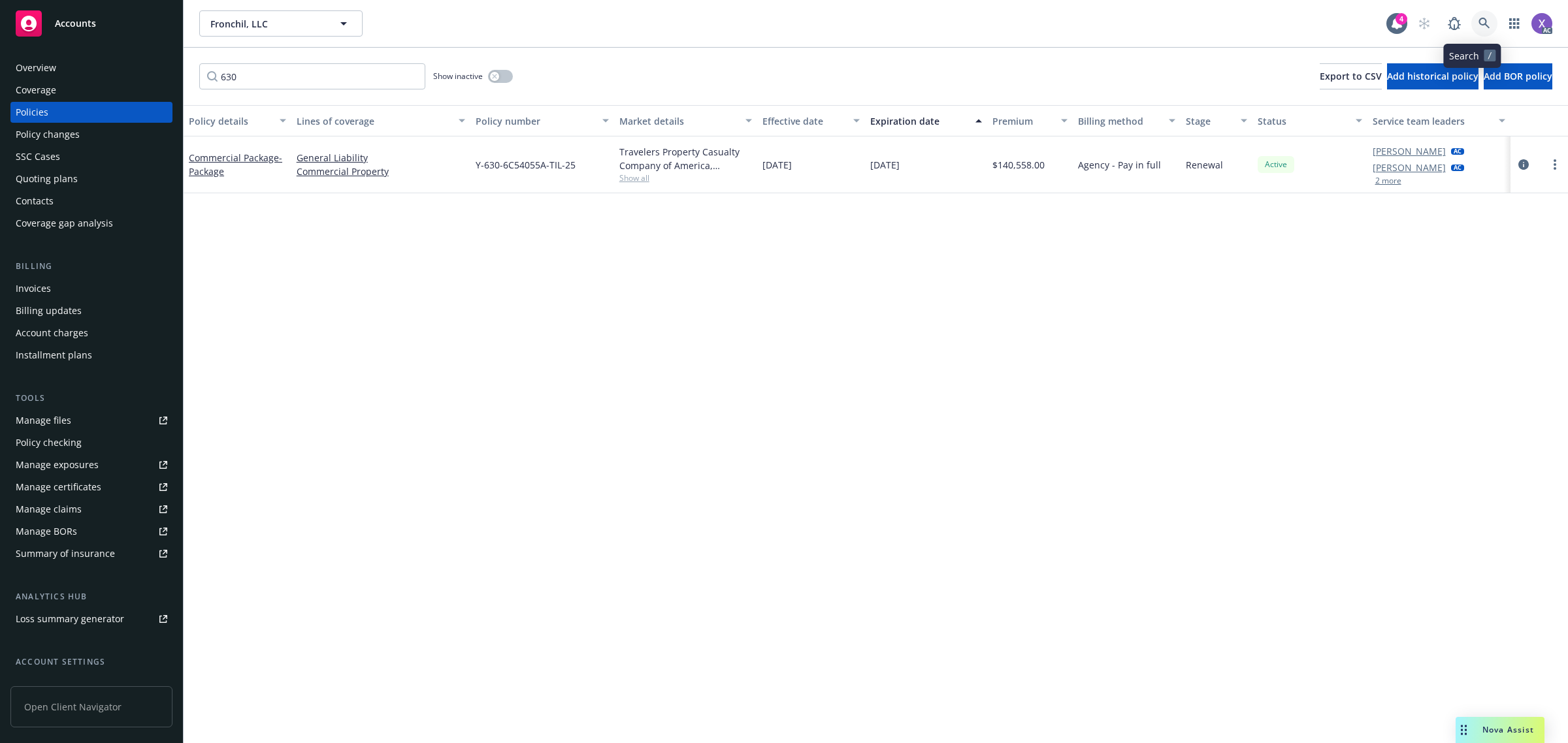
click at [1479, 25] on icon at bounding box center [1485, 23] width 11 height 11
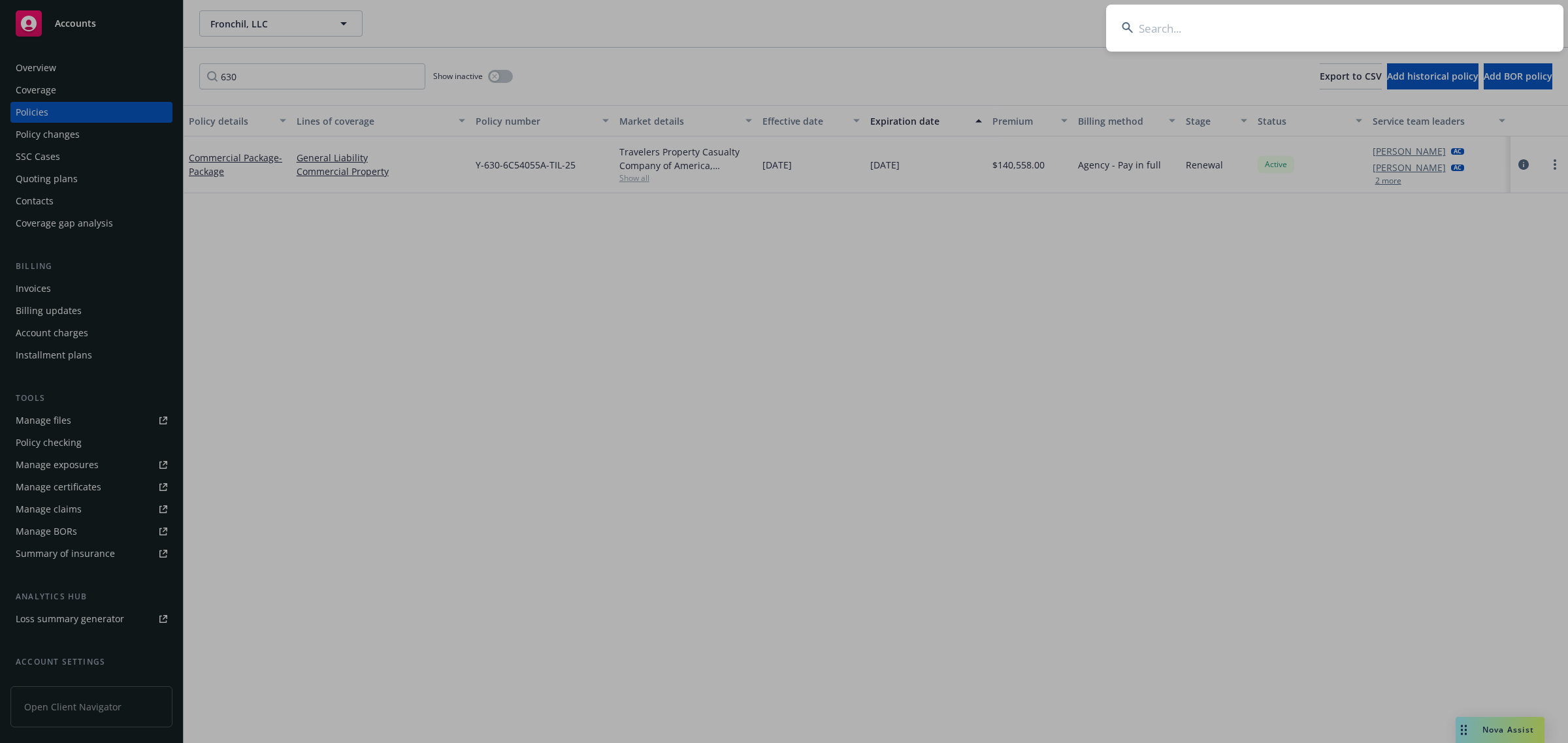
click at [1355, 34] on input at bounding box center [1335, 28] width 457 height 47
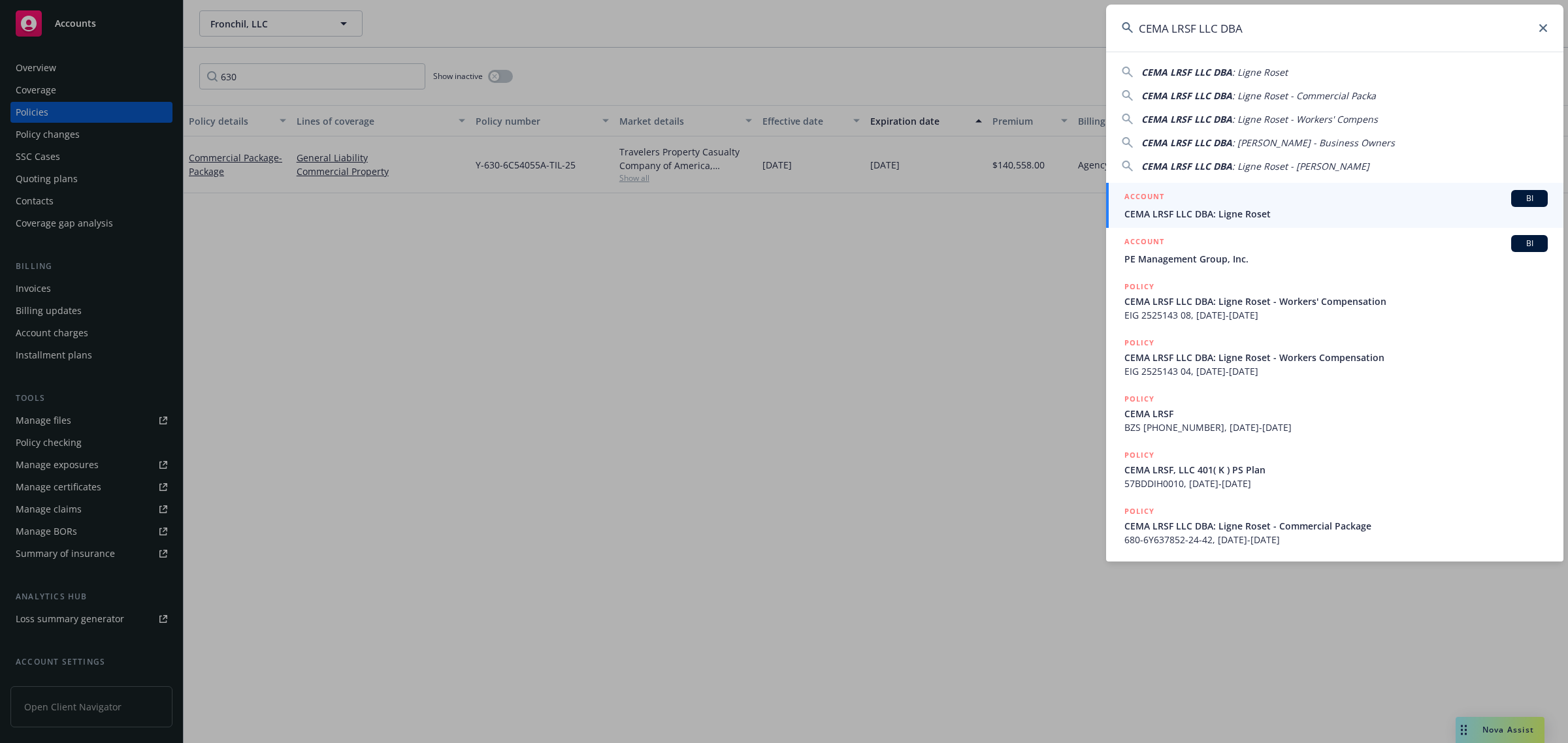
type input "CEMA LRSF LLC DBA"
click at [1278, 211] on span "CEMA LRSF LLC DBA: Ligne Roset" at bounding box center [1337, 214] width 424 height 14
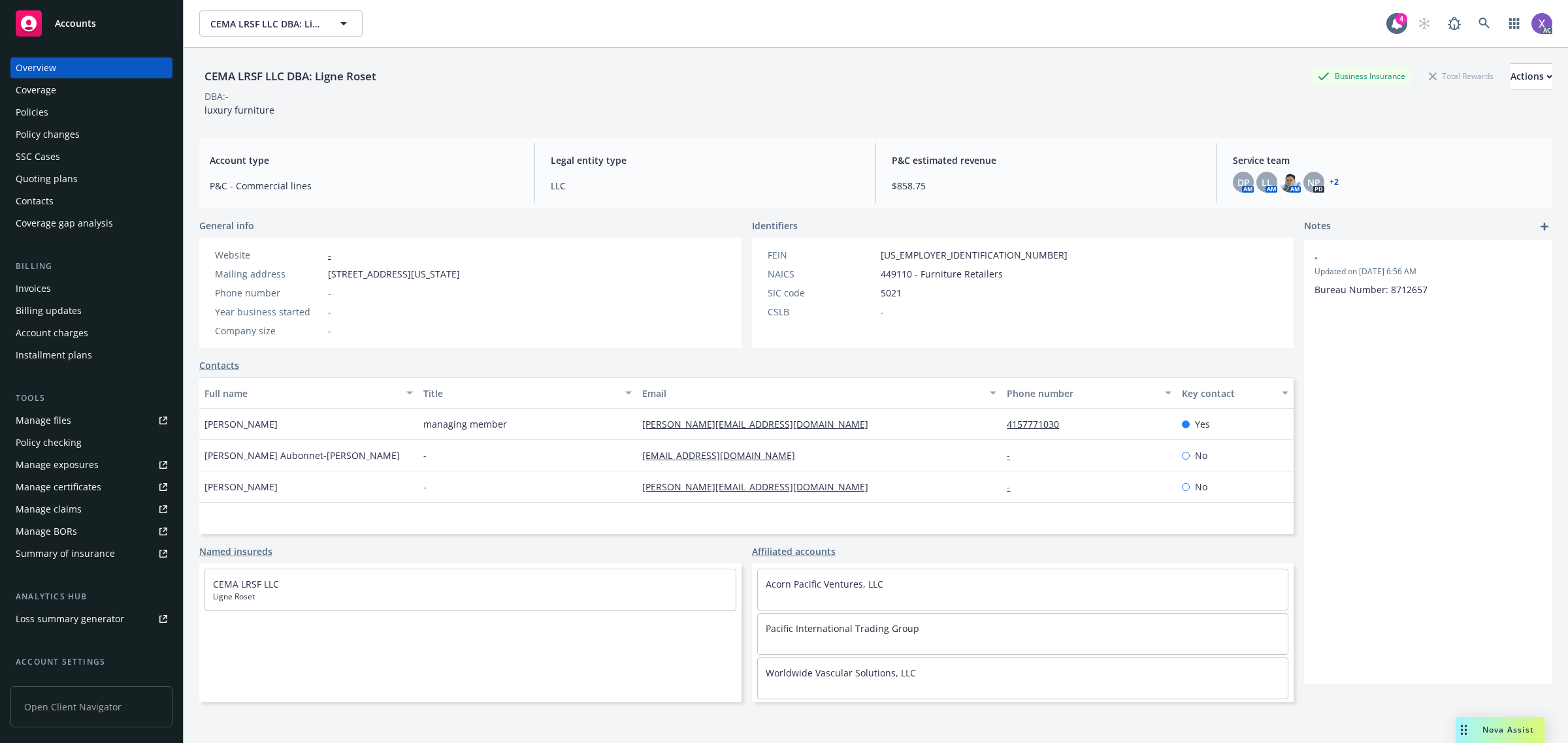
click at [1398, 475] on div "- Updated on [DATE] 6:56 AM Bureau Number: 8712657" at bounding box center [1428, 462] width 248 height 445
click at [34, 285] on div "Invoices" at bounding box center [33, 289] width 35 height 21
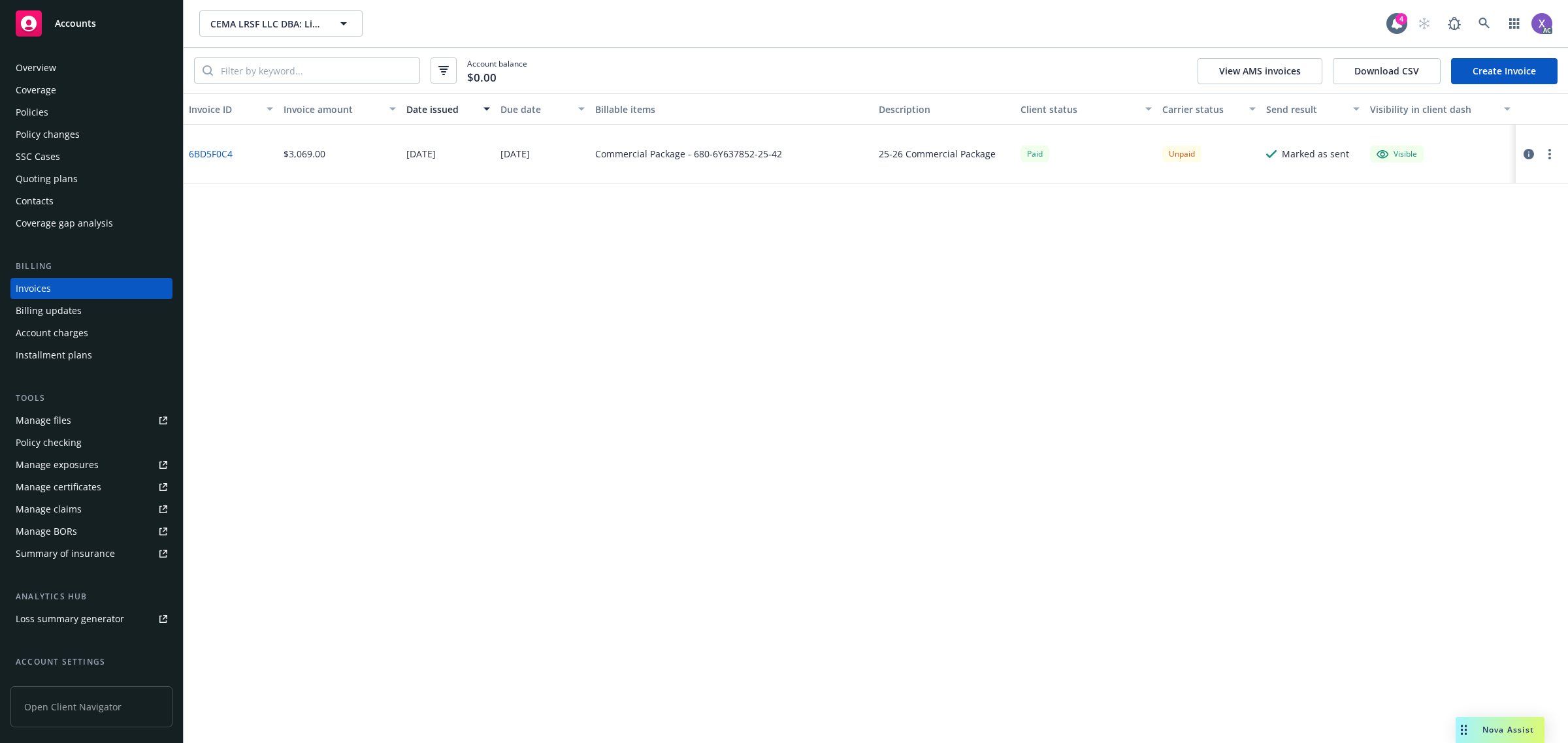
click at [29, 111] on div "Policies" at bounding box center [32, 112] width 33 height 21
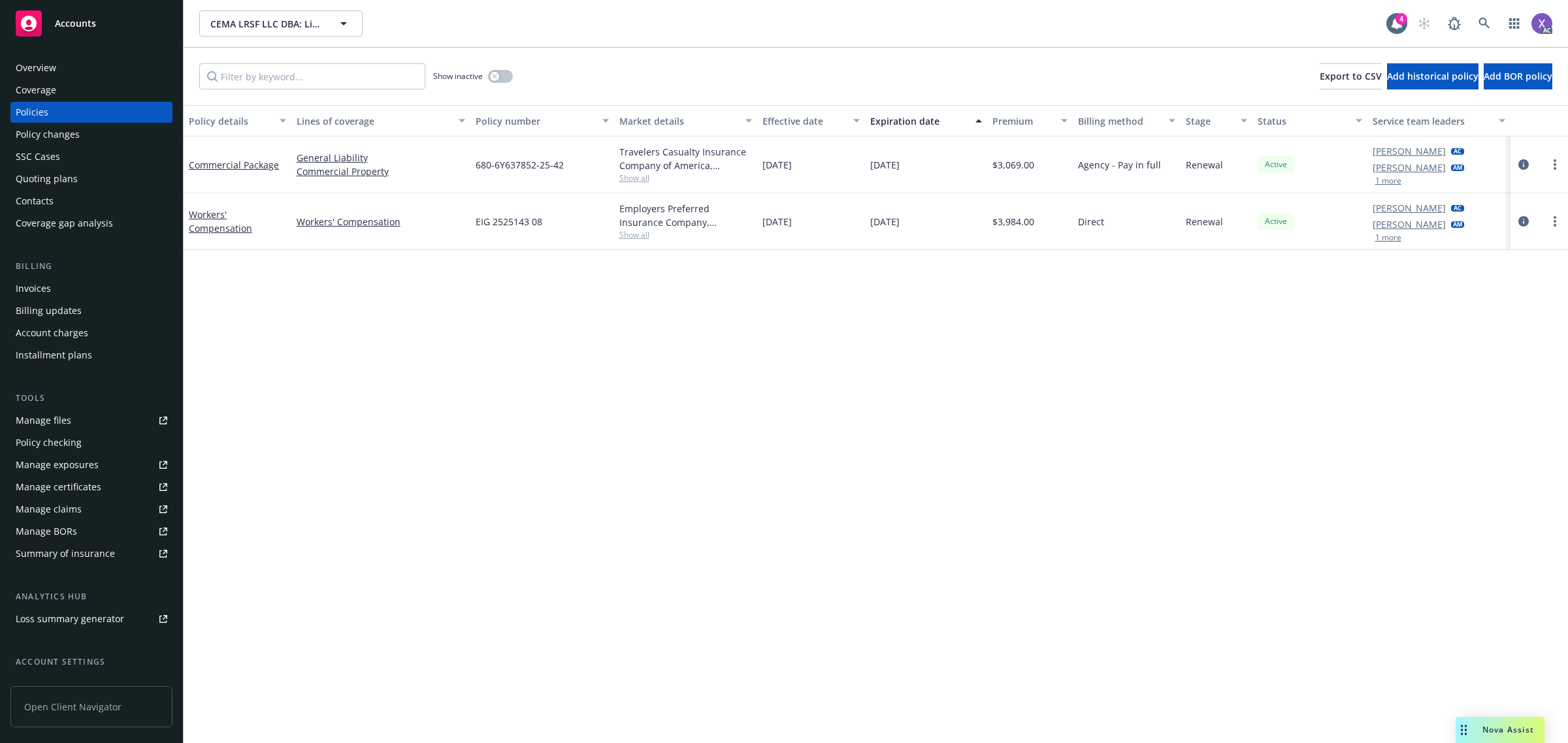
click at [18, 282] on div "Invoices" at bounding box center [33, 289] width 35 height 21
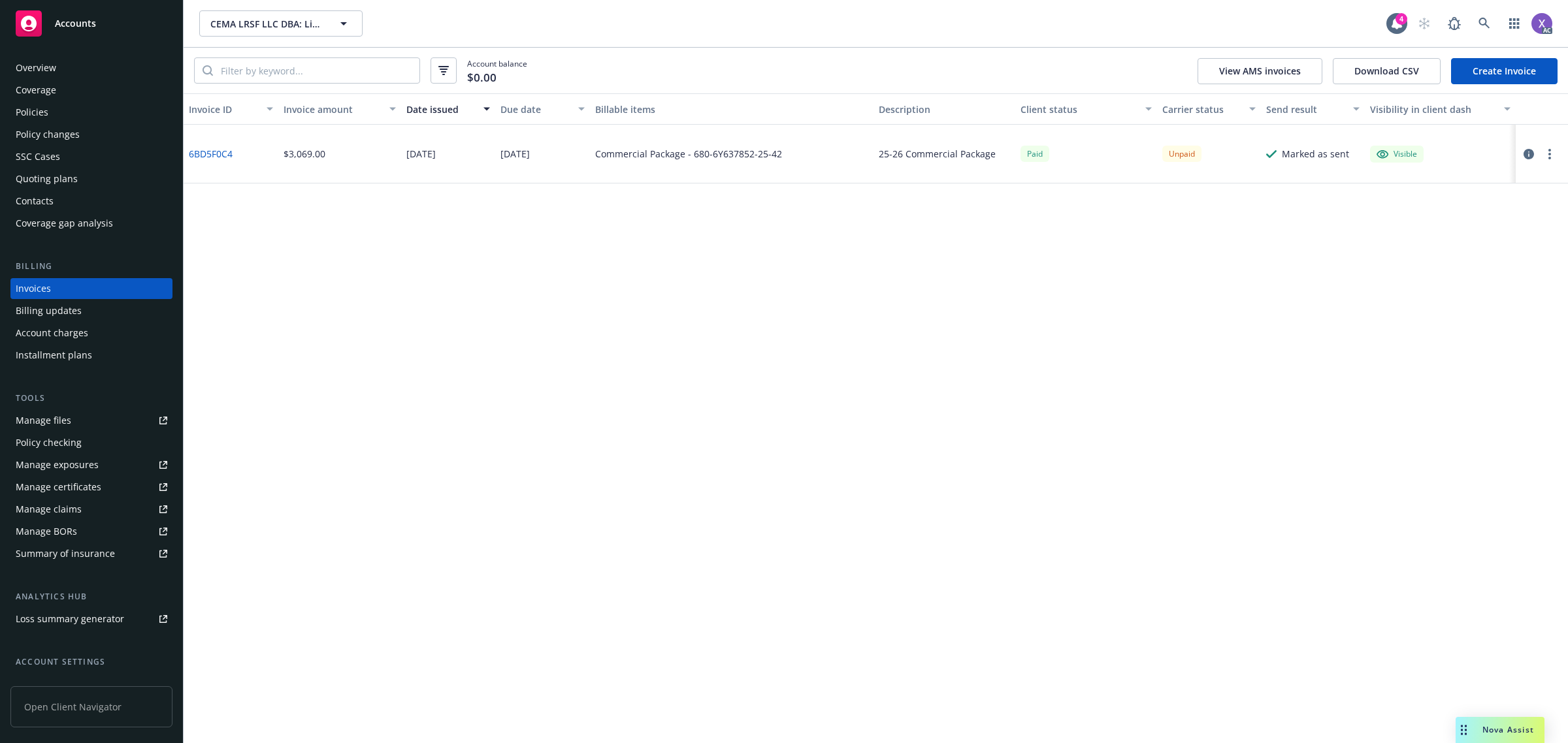
click at [1161, 418] on div "Invoice ID Invoice amount Date issued Due date Billable items Description Clien…" at bounding box center [876, 418] width 1384 height 650
click at [34, 111] on div "Policies" at bounding box center [32, 112] width 33 height 21
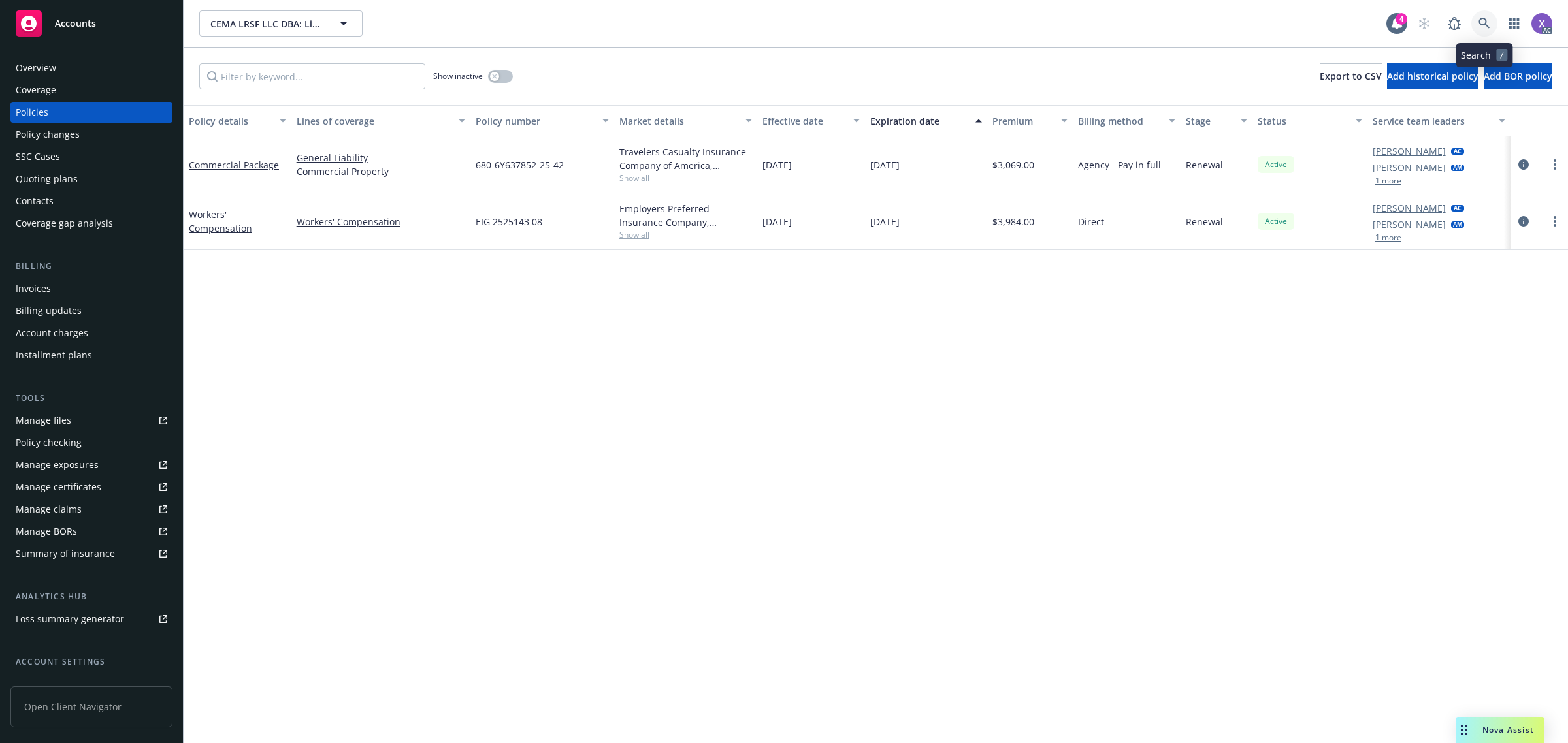
click at [1490, 16] on link at bounding box center [1484, 23] width 26 height 26
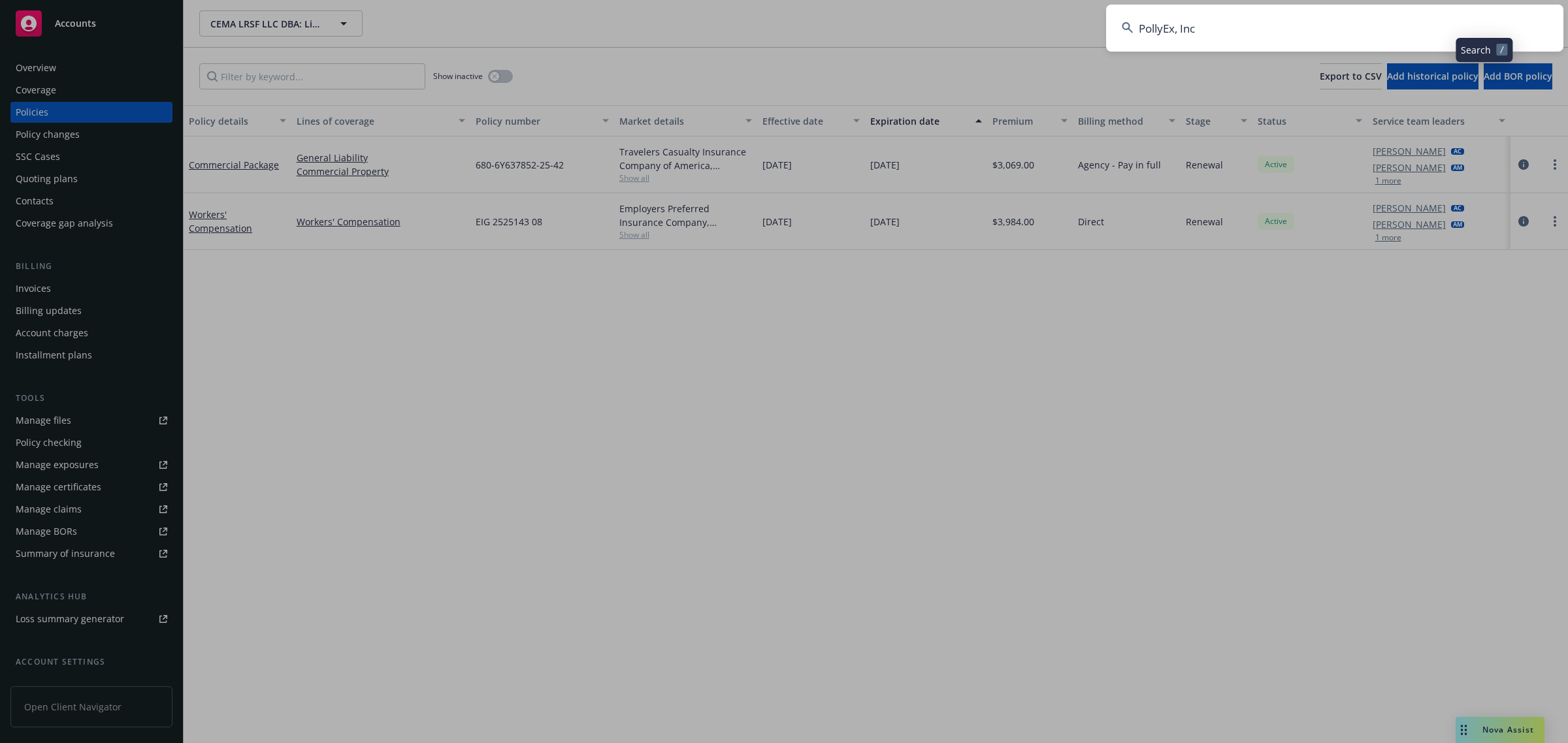
click at [1369, 30] on input "PollyEx, Inc" at bounding box center [1335, 28] width 457 height 47
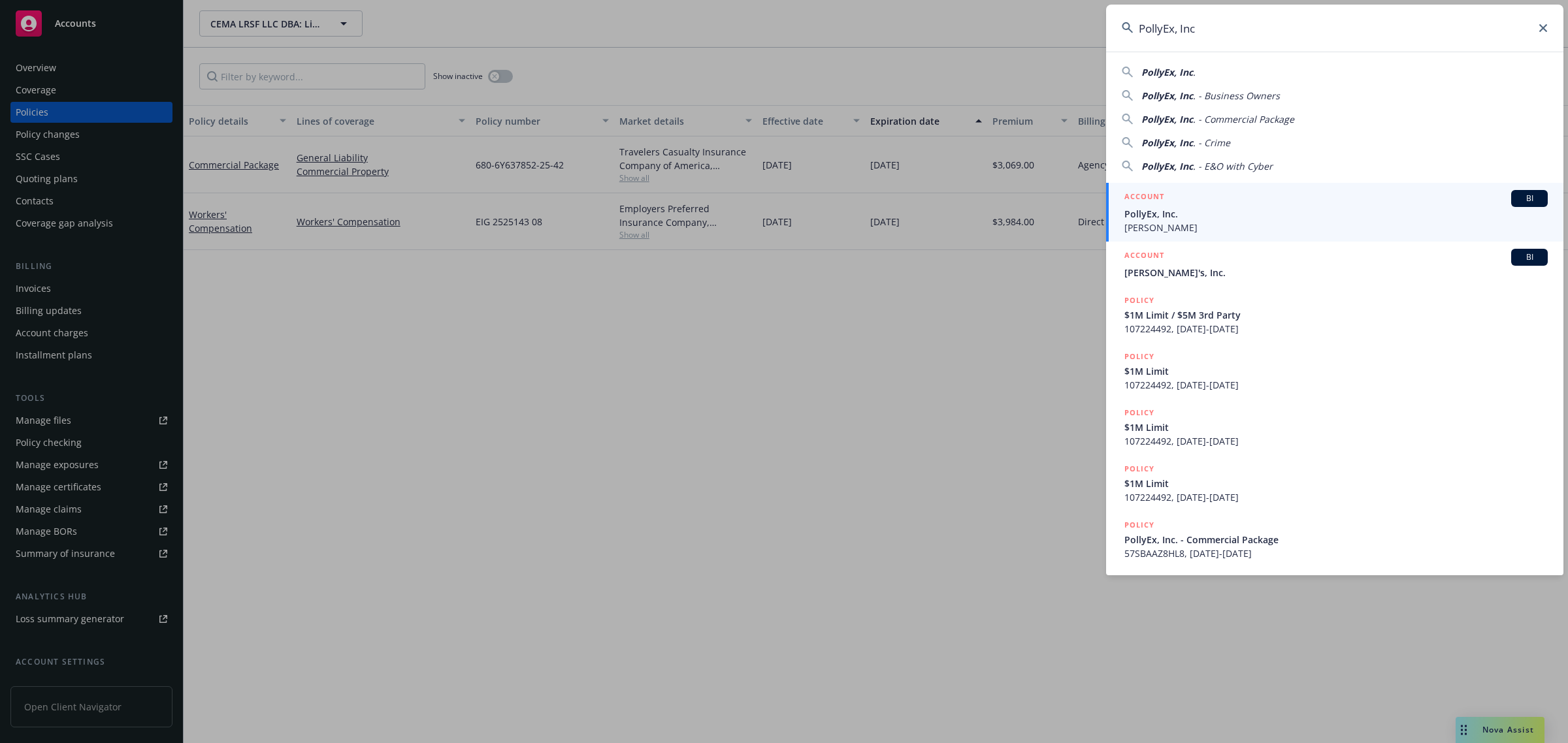
type input "PollyEx, Inc"
click at [1180, 219] on span "PollyEx, Inc." at bounding box center [1337, 214] width 424 height 14
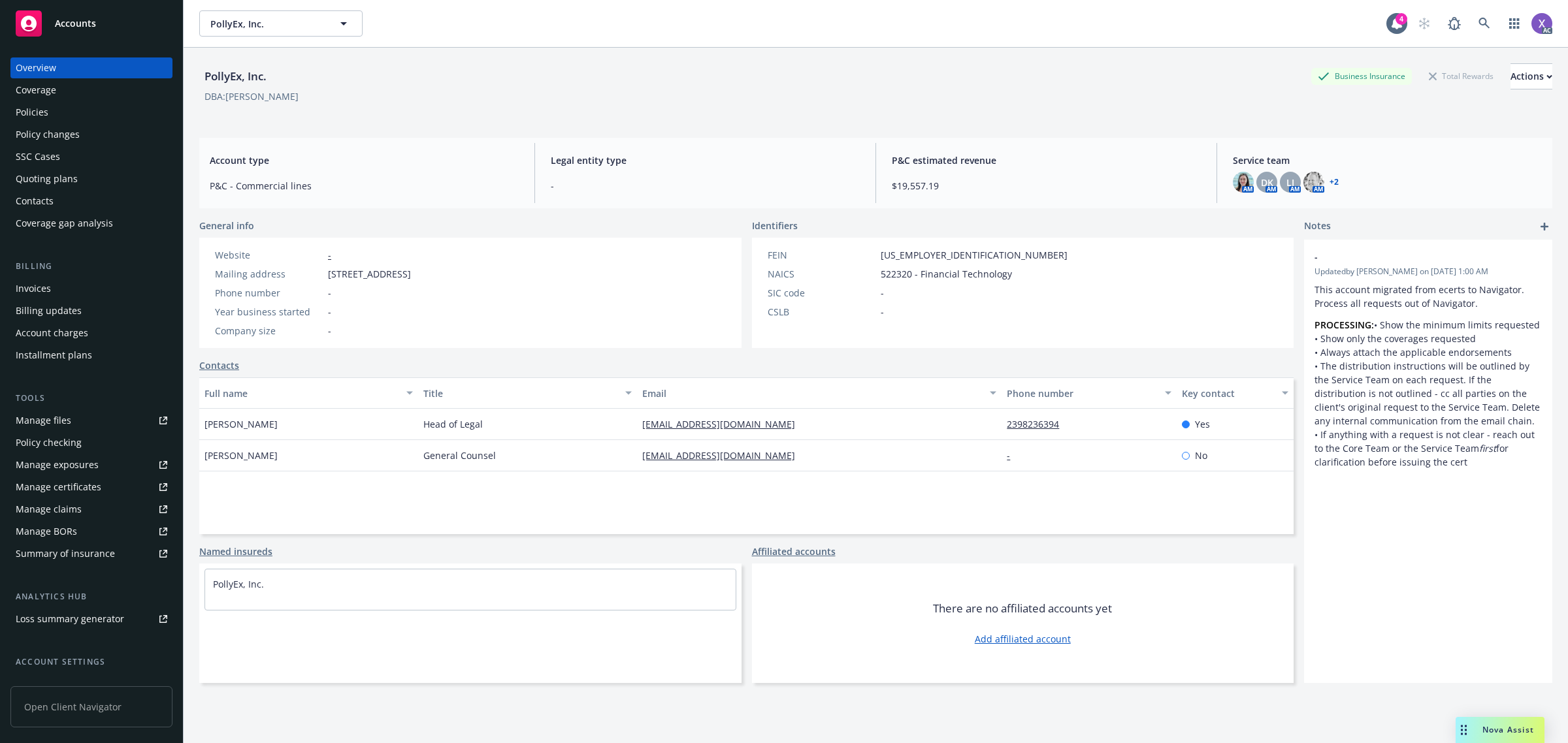
click at [27, 289] on div "Invoices" at bounding box center [33, 289] width 35 height 21
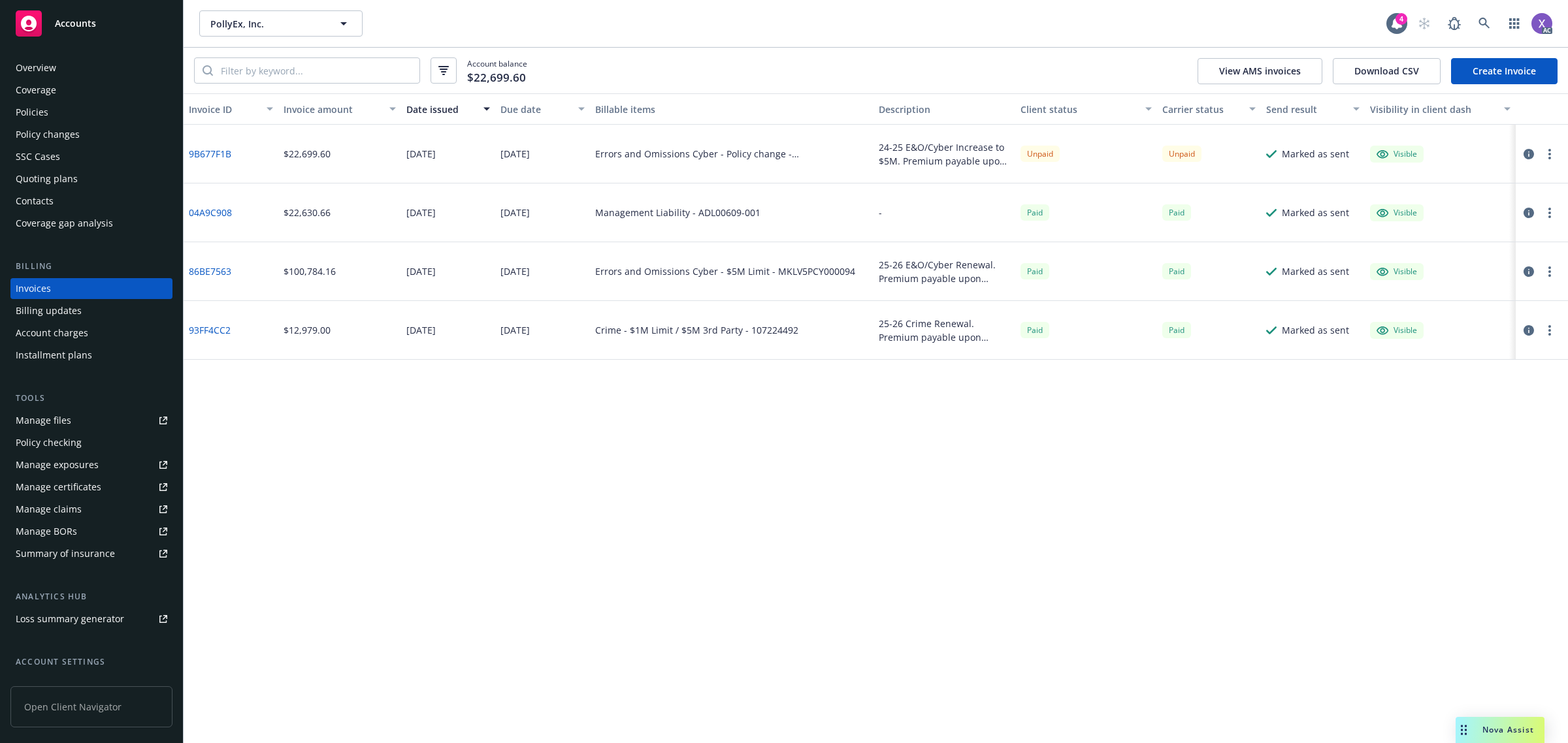
click at [28, 105] on div "Policies" at bounding box center [32, 112] width 33 height 21
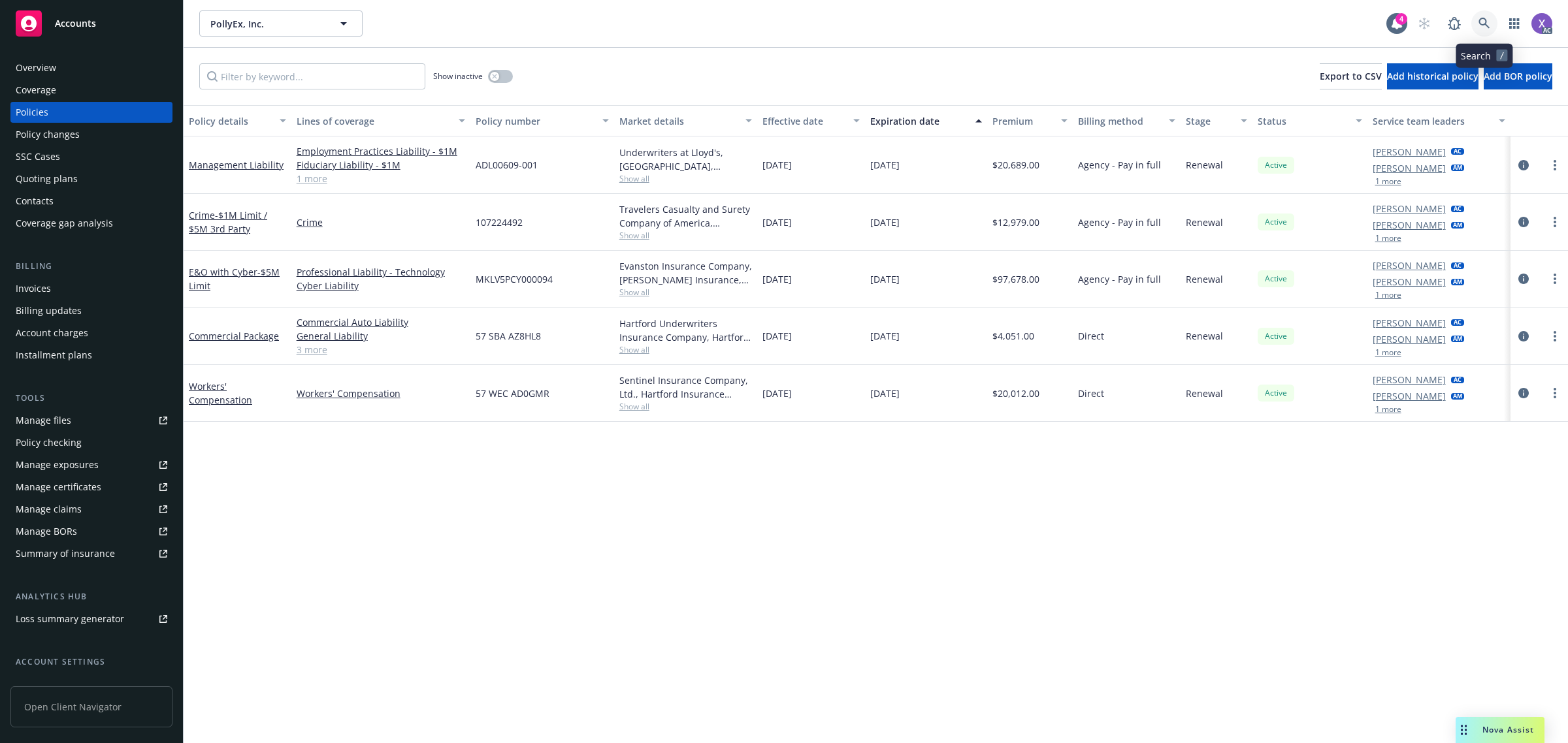
click at [1482, 27] on icon at bounding box center [1485, 23] width 12 height 12
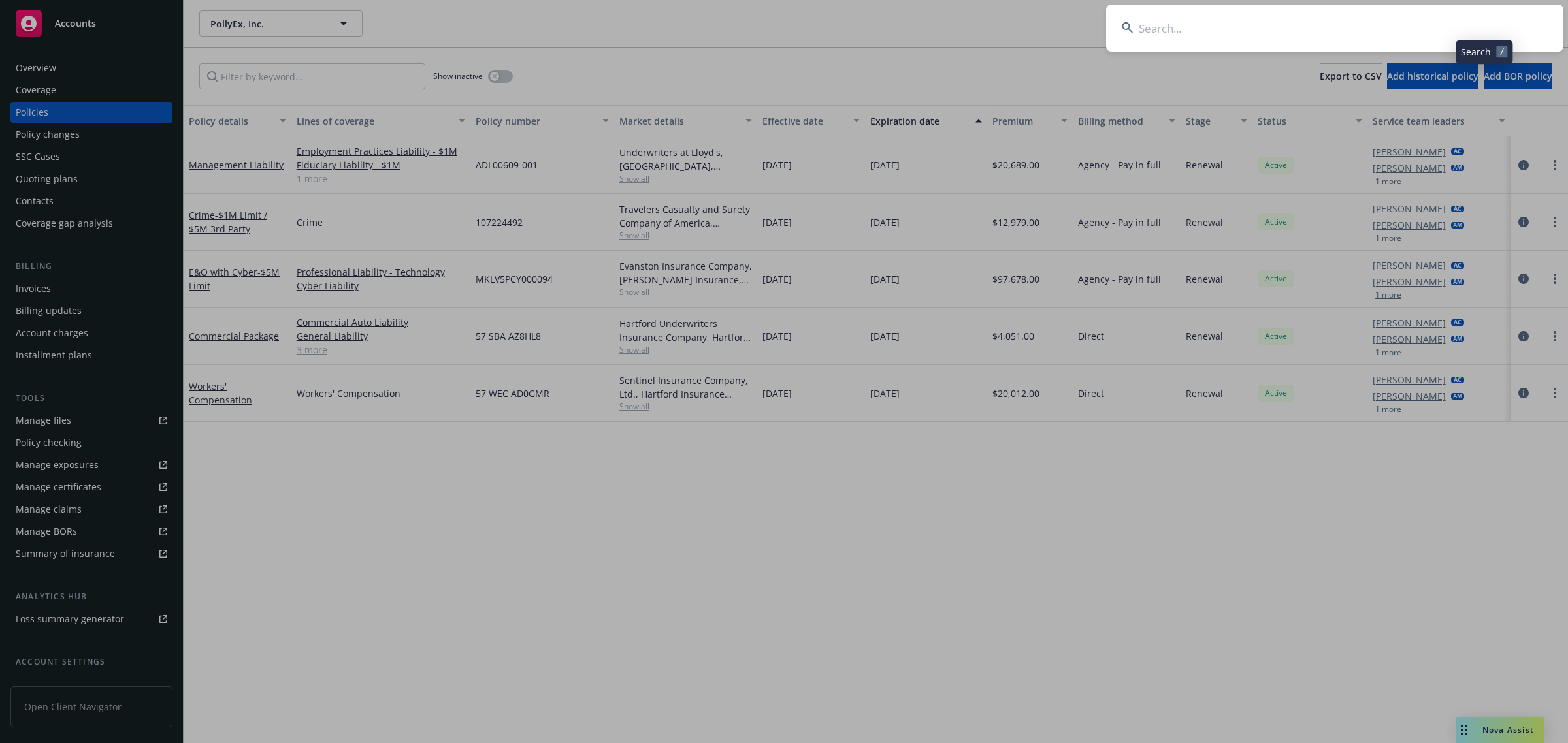
click at [1311, 28] on input at bounding box center [1335, 28] width 457 height 47
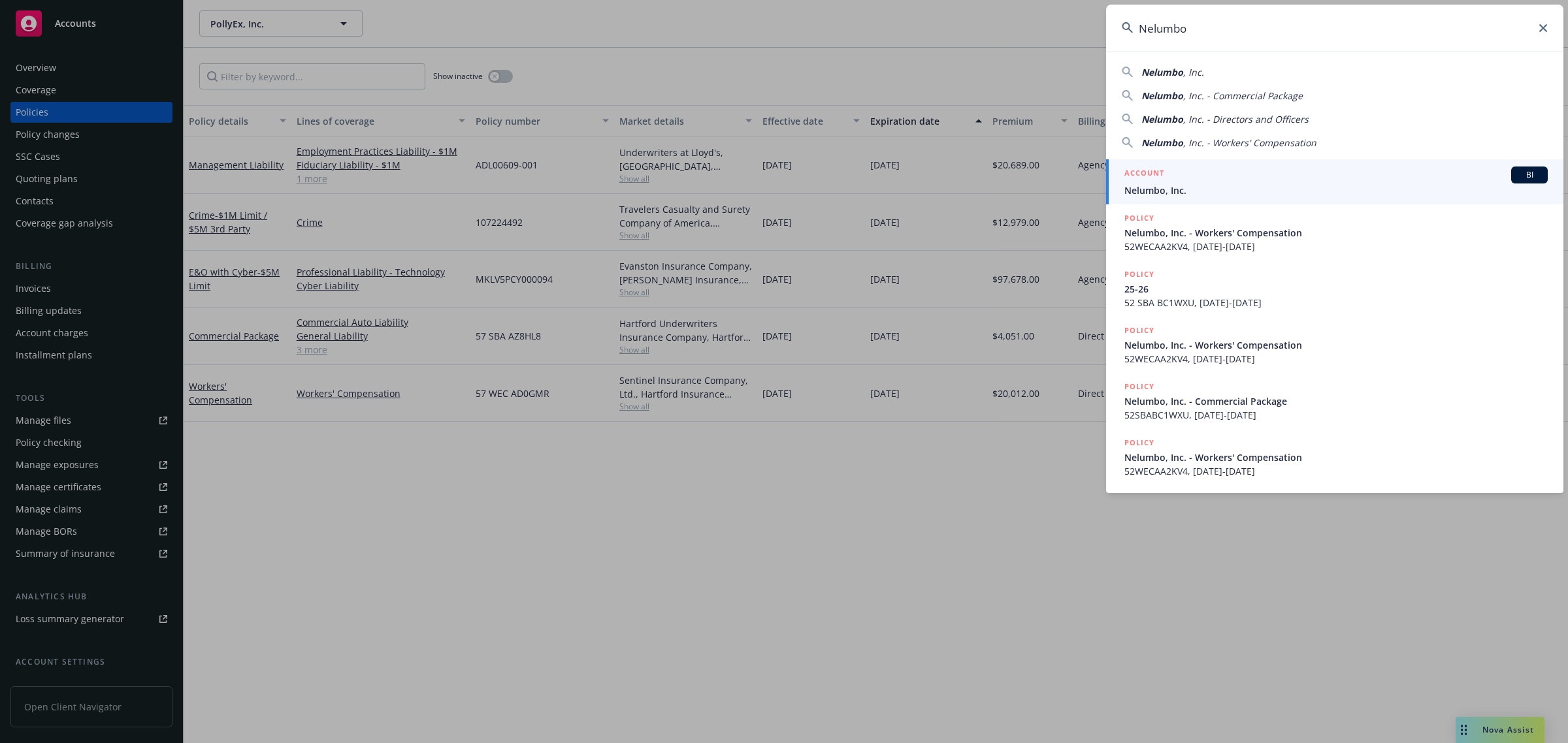
type input "Nelumbo"
drag, startPoint x: 1202, startPoint y: 193, endPoint x: 1214, endPoint y: 189, distance: 12.6
click at [1202, 191] on span "Nelumbo, Inc." at bounding box center [1337, 191] width 424 height 14
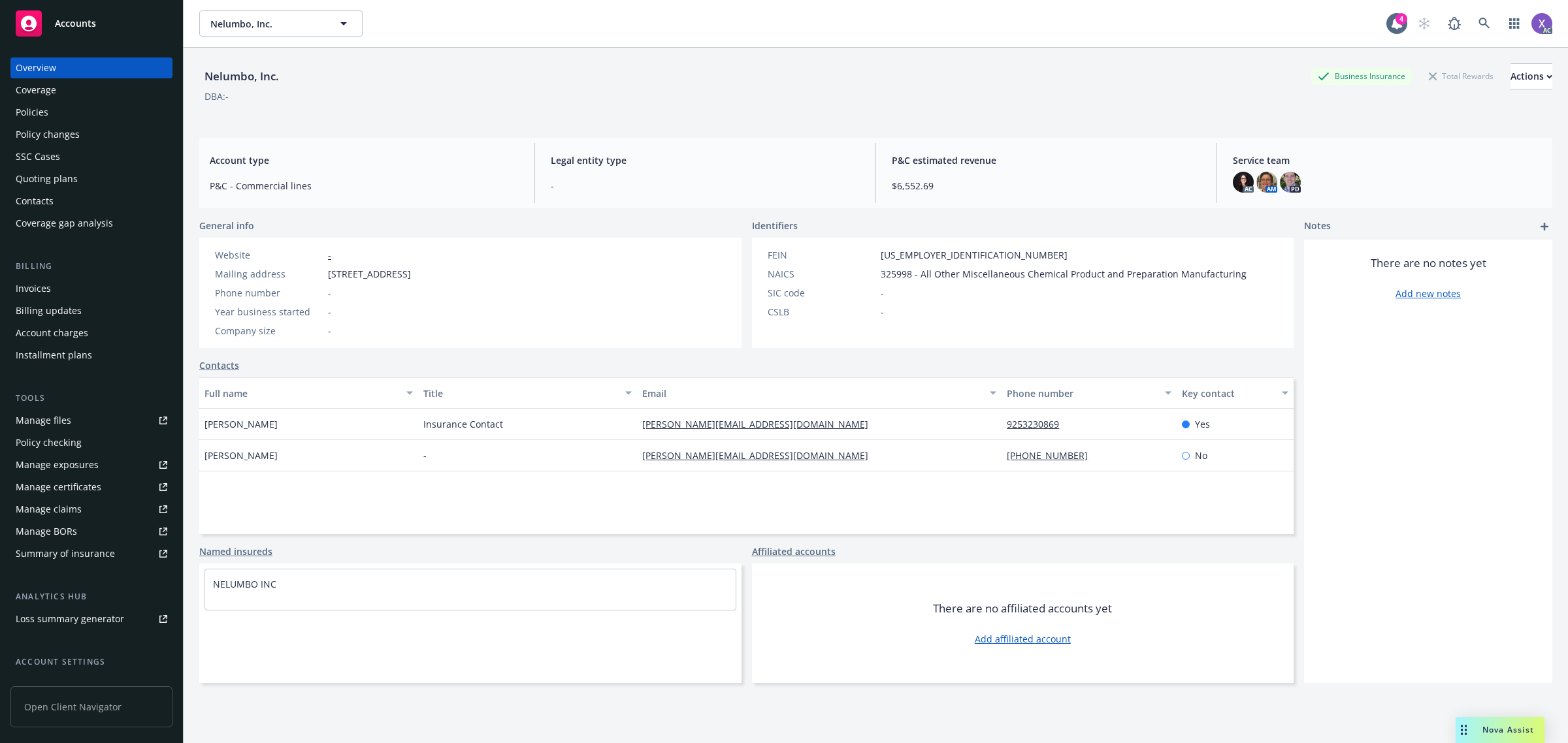
click at [49, 286] on div "Invoices" at bounding box center [33, 289] width 35 height 21
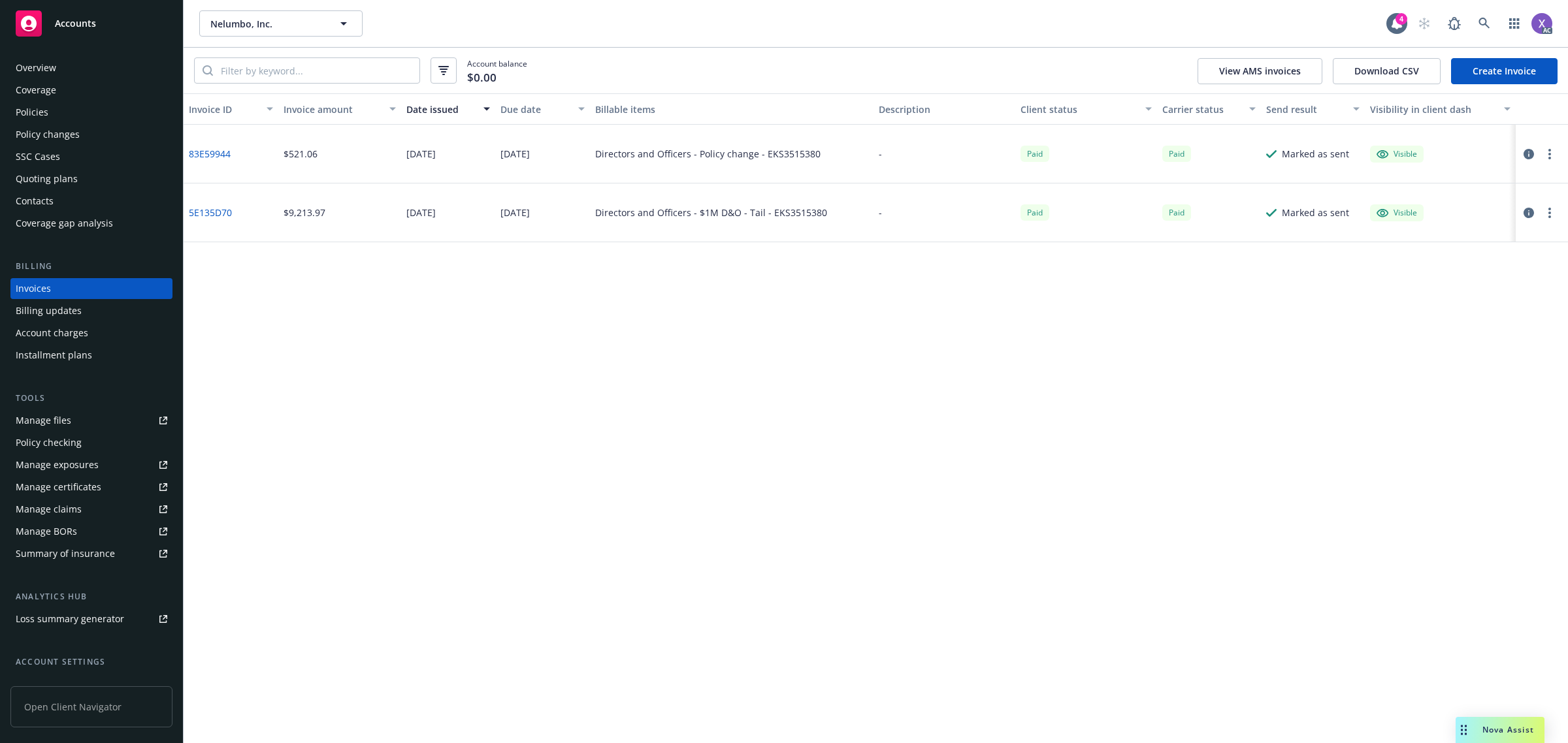
click at [34, 109] on div "Policies" at bounding box center [32, 112] width 33 height 21
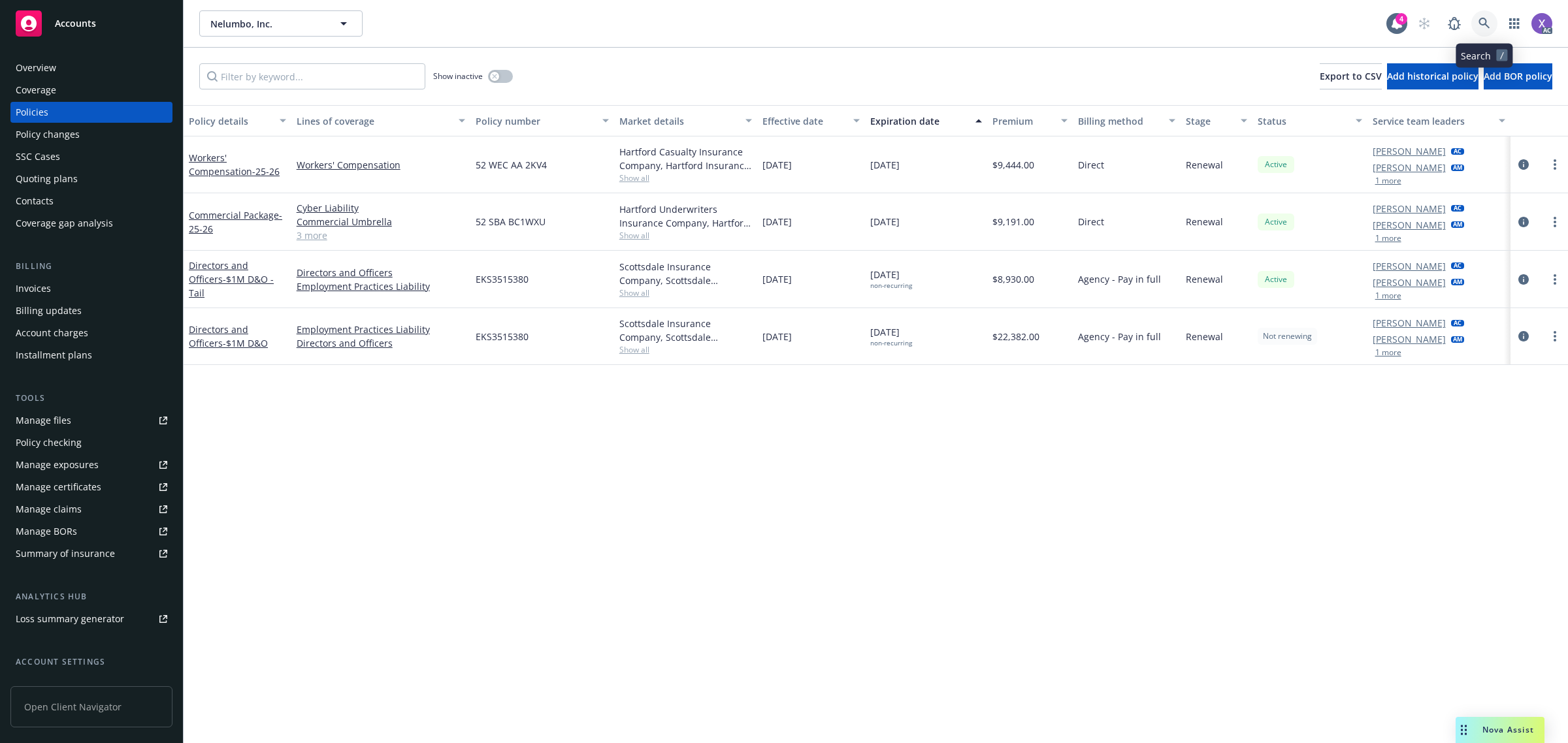
click at [1490, 23] on link at bounding box center [1484, 23] width 26 height 26
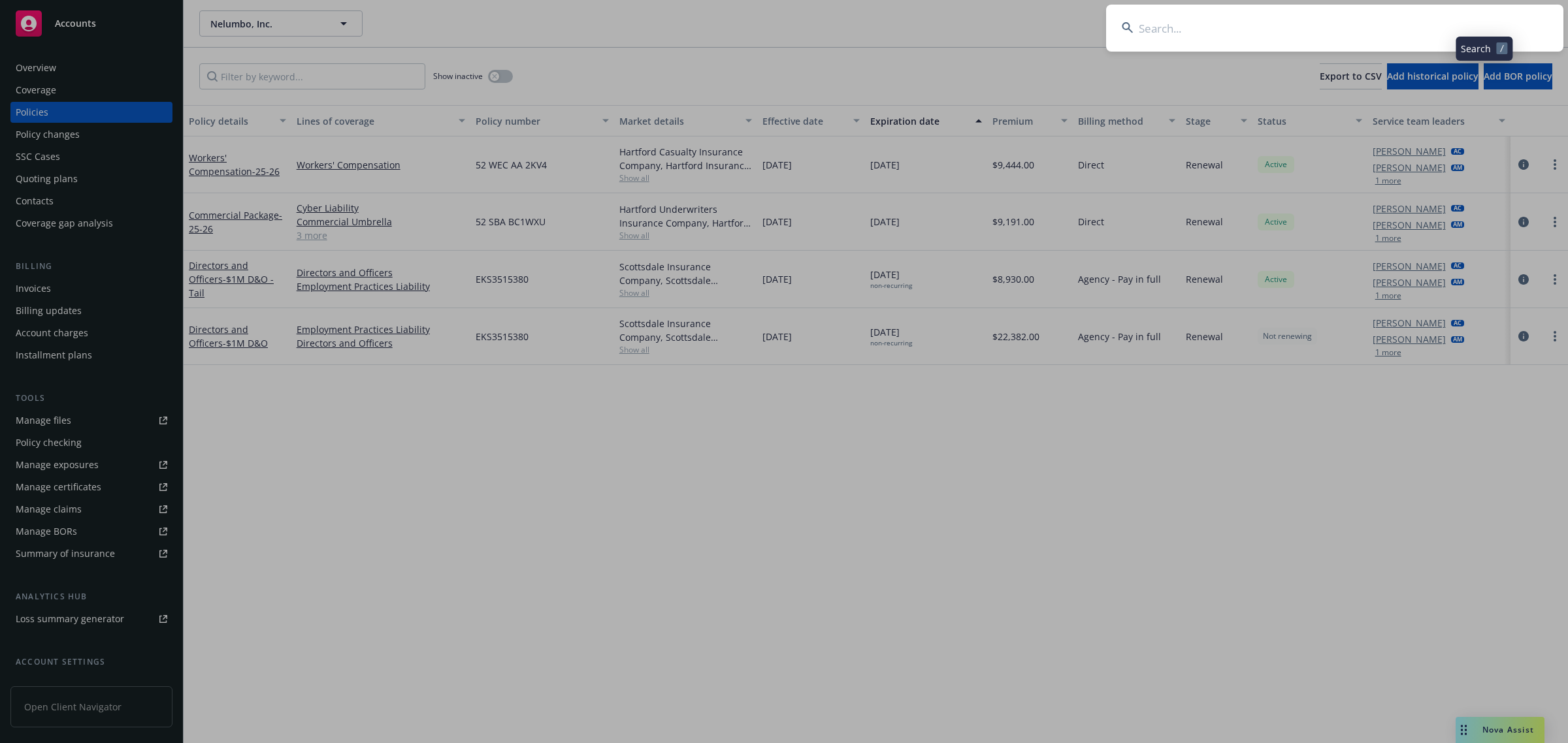
click at [1346, 27] on input at bounding box center [1335, 28] width 457 height 47
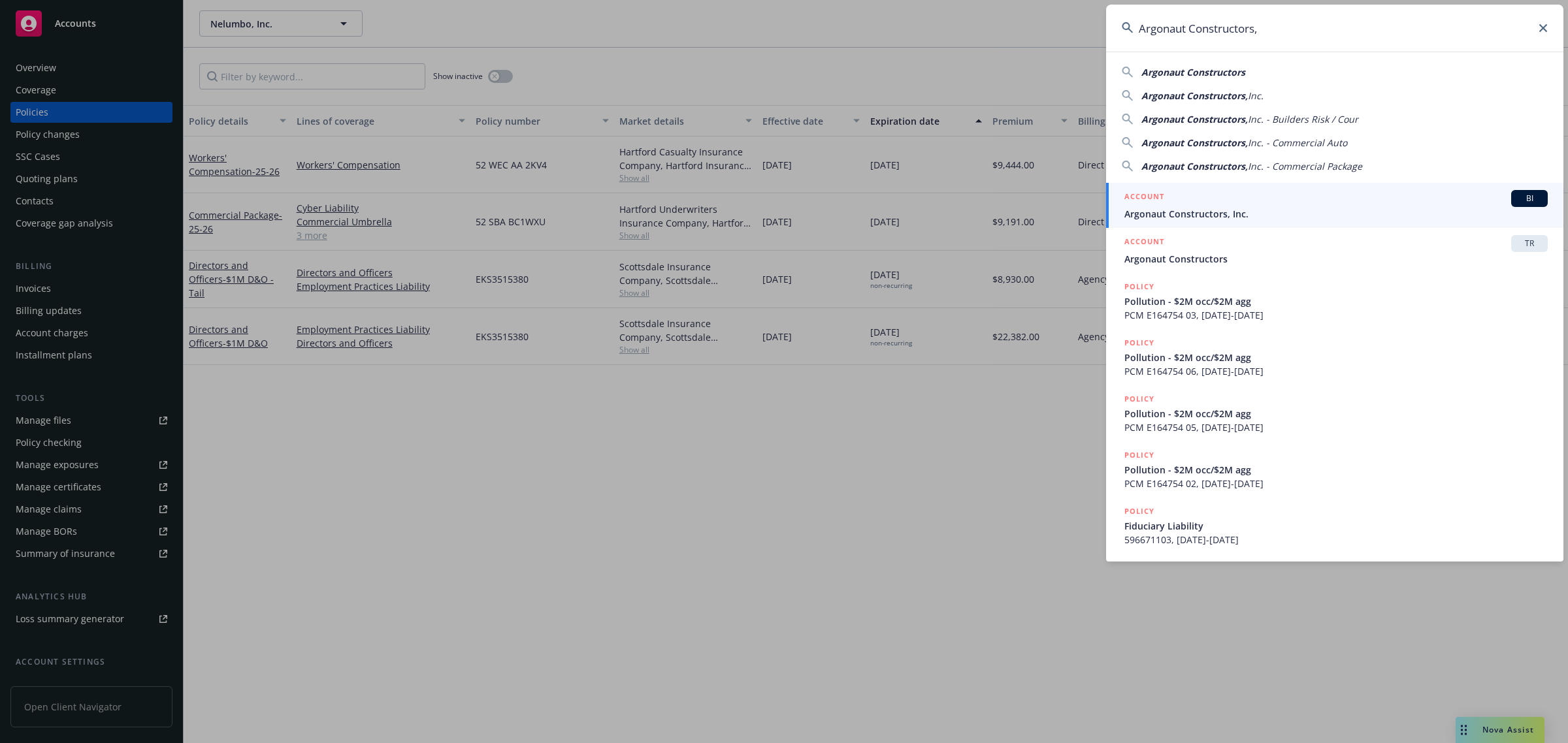
type input "Argonaut Constructors,"
click at [1212, 215] on span "Argonaut Constructors, Inc." at bounding box center [1337, 214] width 424 height 14
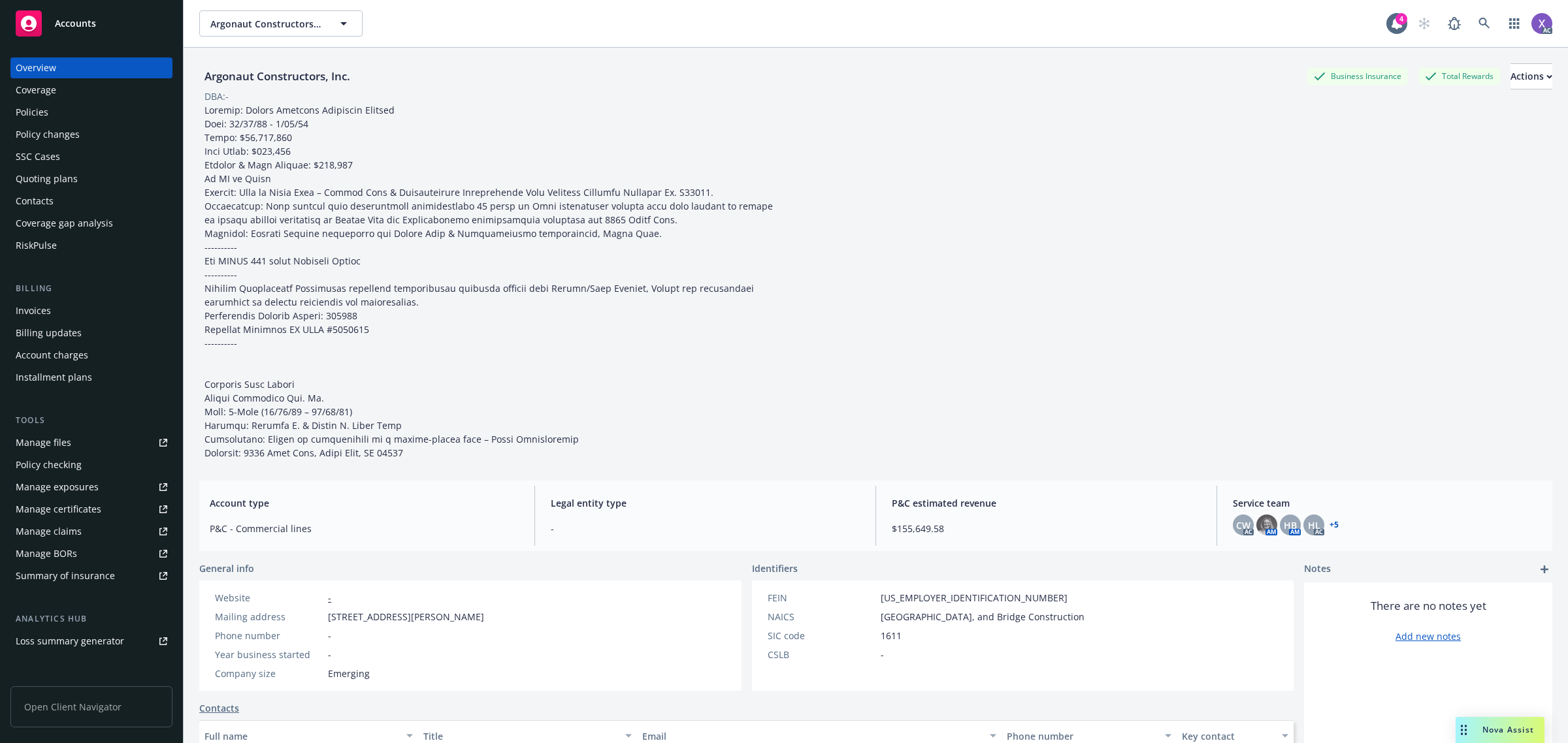
click at [62, 308] on div "Invoices" at bounding box center [91, 311] width 151 height 21
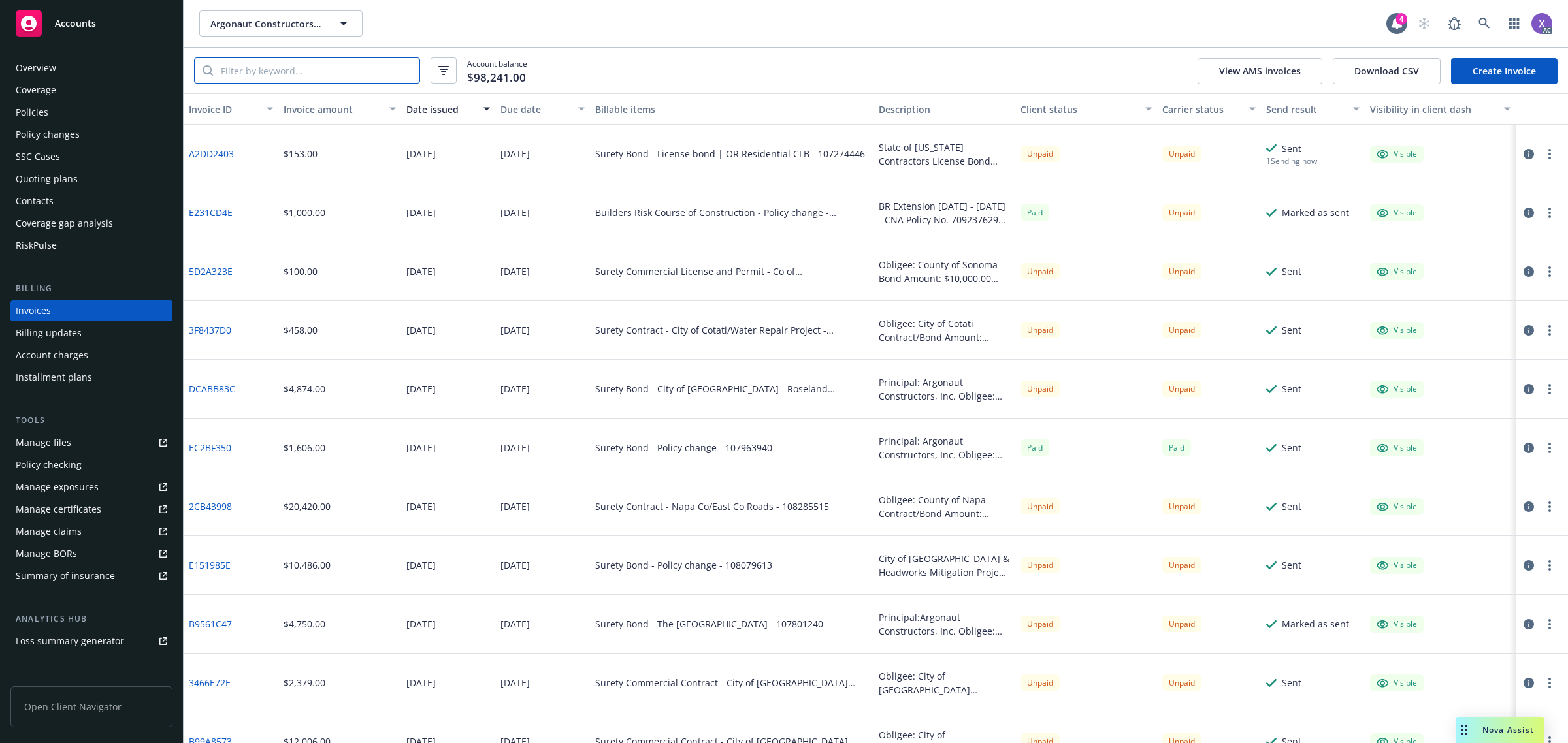
click at [314, 73] on input "search" at bounding box center [316, 70] width 206 height 25
paste input "8D00EBC6"
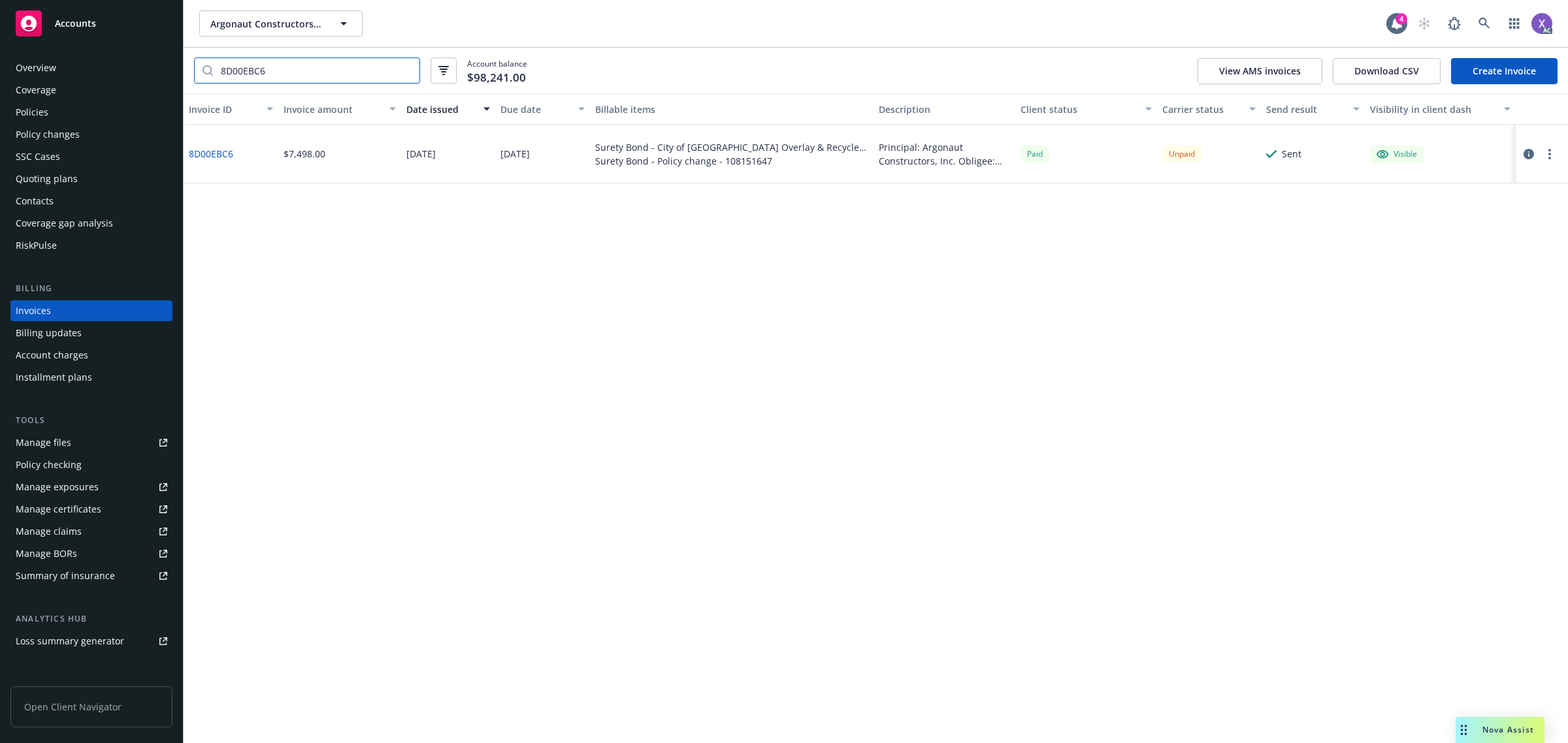
type input "8D00EBC6"
click at [1533, 154] on icon "button" at bounding box center [1529, 154] width 11 height 11
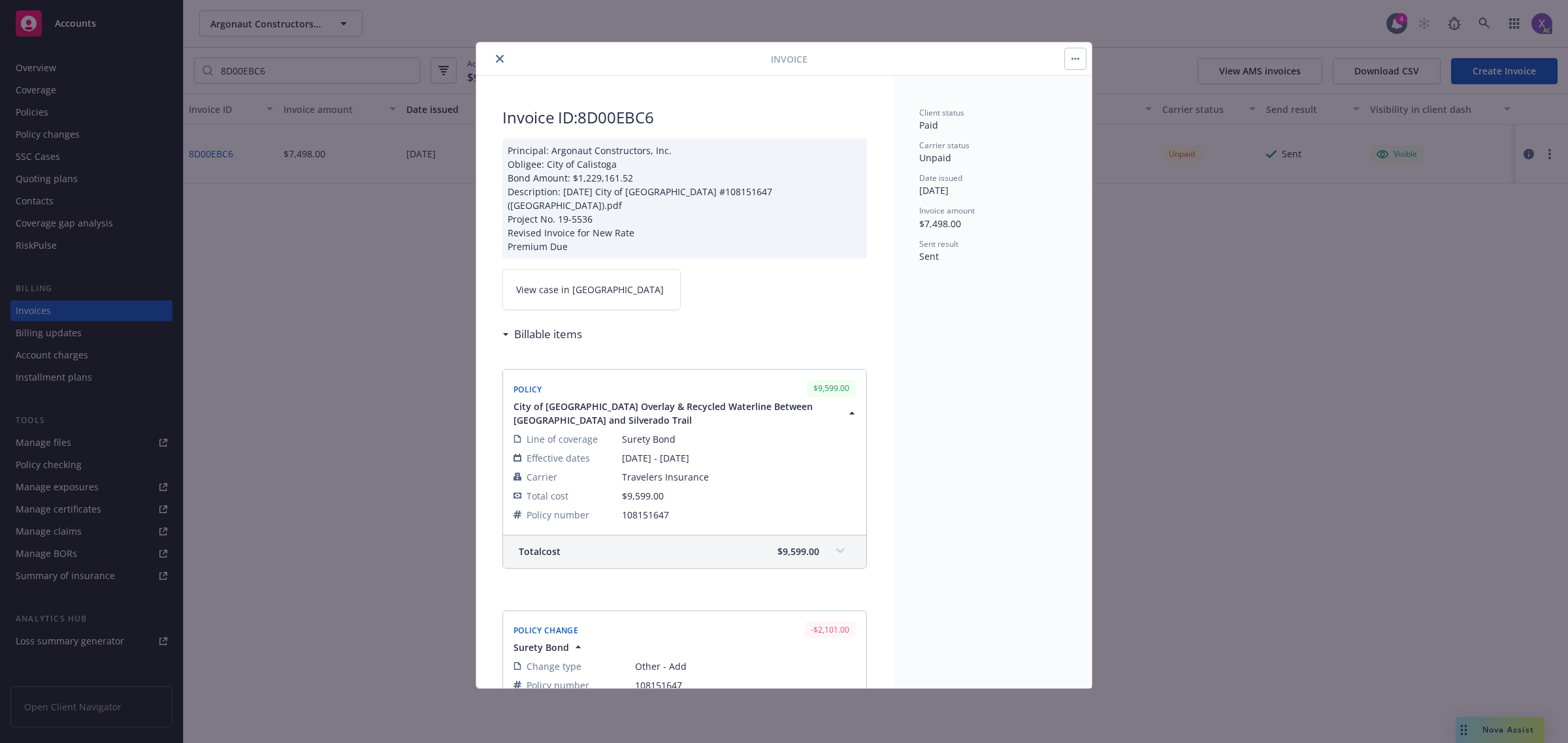
click at [587, 276] on link "View case in [GEOGRAPHIC_DATA]" at bounding box center [592, 289] width 178 height 41
